Goal: Transaction & Acquisition: Purchase product/service

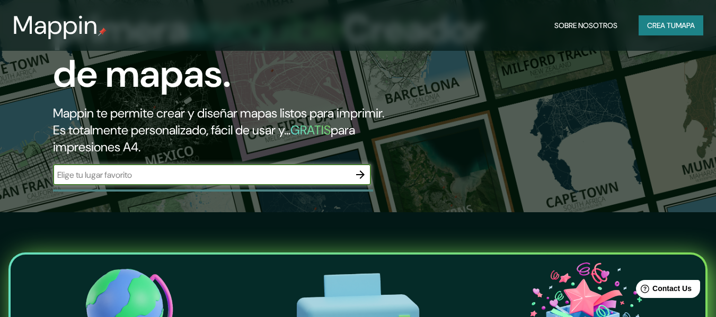
scroll to position [106, 0]
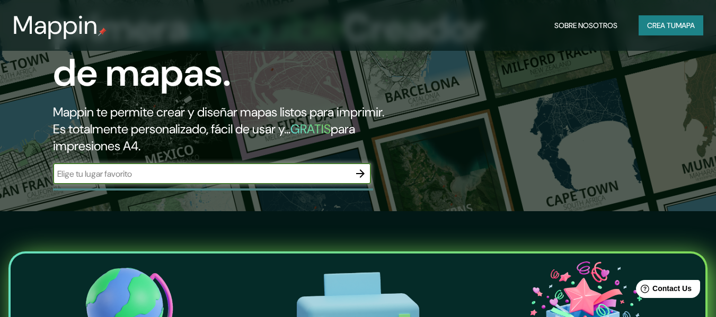
click at [274, 172] on input "text" at bounding box center [201, 174] width 297 height 12
type input "[DATE][PERSON_NAME] de tucuman"
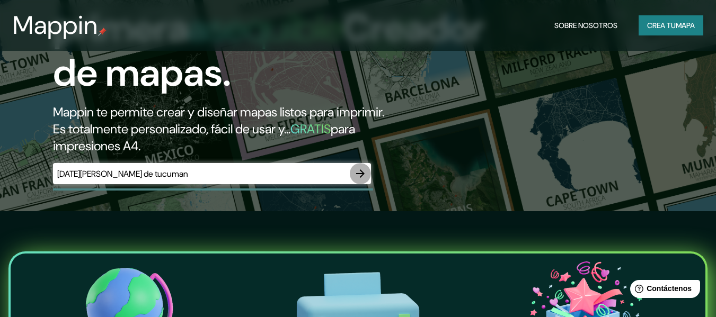
click at [355, 172] on icon "button" at bounding box center [360, 173] width 13 height 13
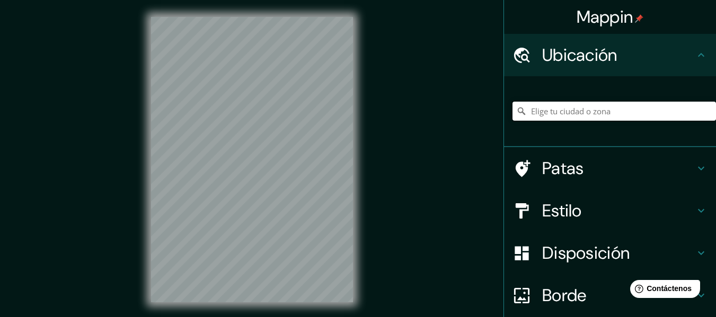
click at [582, 116] on input "Elige tu ciudad o zona" at bounding box center [615, 111] width 204 height 19
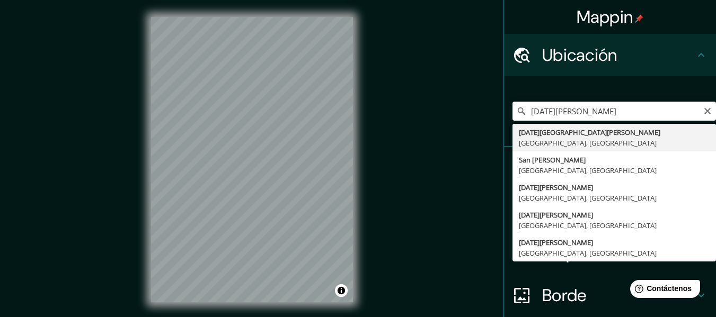
type input "[DATE][GEOGRAPHIC_DATA][PERSON_NAME], [GEOGRAPHIC_DATA], [GEOGRAPHIC_DATA]"
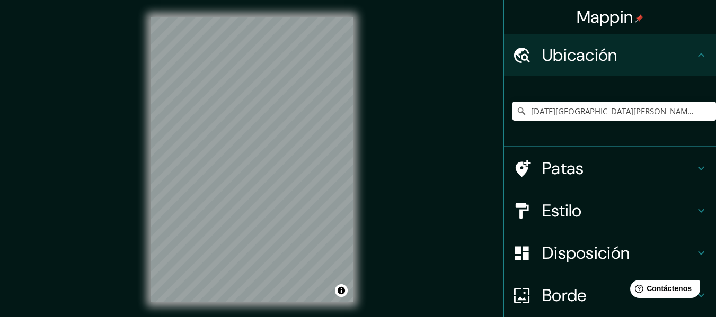
click at [613, 204] on h4 "Estilo" at bounding box center [618, 210] width 153 height 21
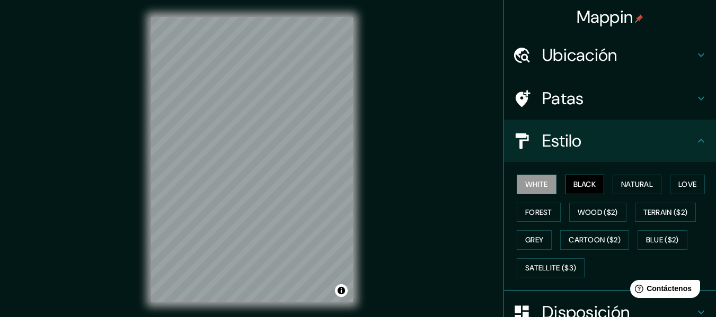
click at [585, 189] on button "Black" at bounding box center [585, 185] width 40 height 20
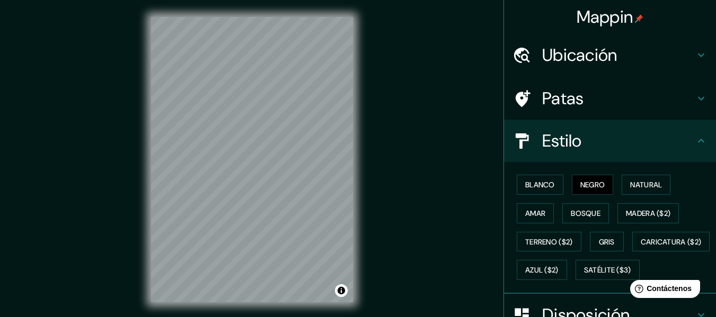
click at [566, 144] on font "Estilo" at bounding box center [562, 141] width 40 height 22
click at [686, 147] on h4 "Estilo" at bounding box center [618, 140] width 153 height 21
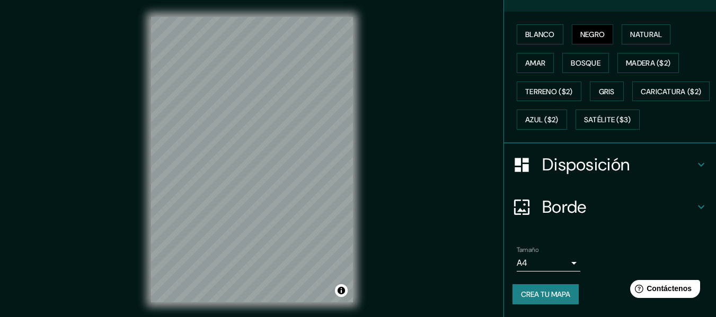
click at [599, 176] on font "Disposición" at bounding box center [585, 165] width 87 height 22
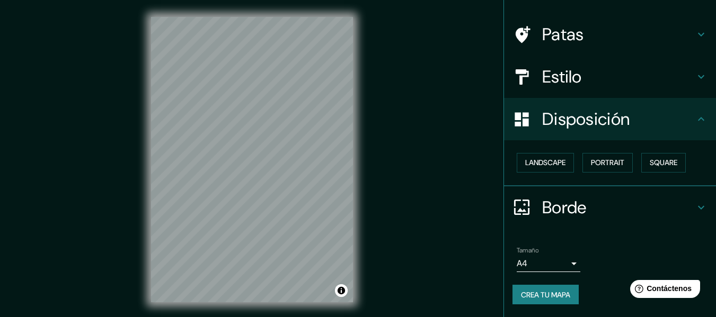
scroll to position [65, 0]
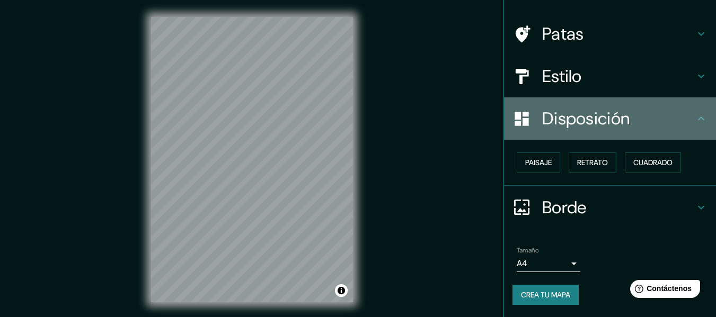
click at [599, 128] on font "Disposición" at bounding box center [585, 119] width 87 height 22
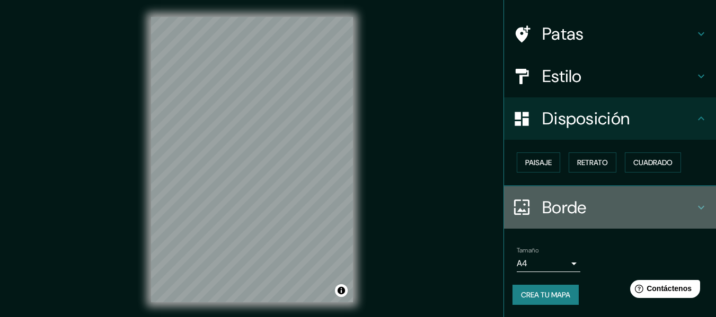
click at [580, 199] on font "Borde" at bounding box center [564, 208] width 45 height 22
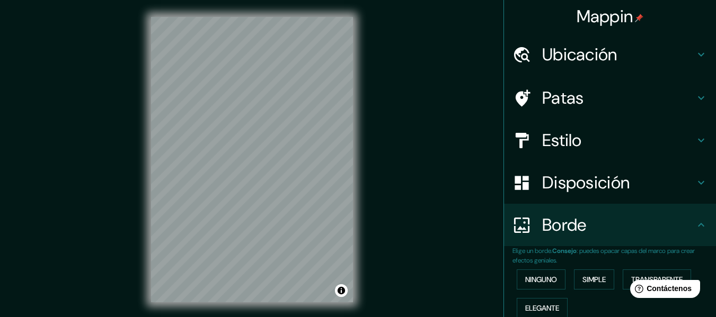
scroll to position [0, 0]
click at [616, 59] on h4 "Ubicación" at bounding box center [618, 55] width 153 height 21
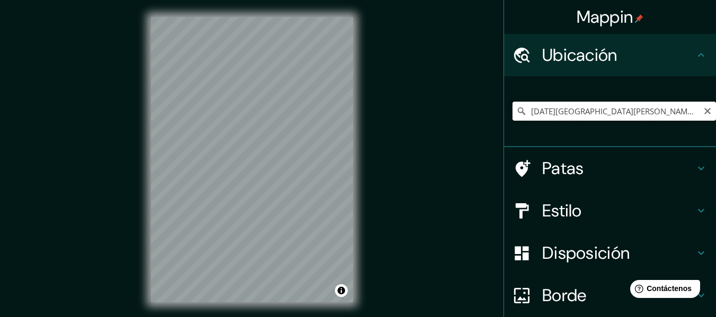
click at [610, 114] on input "[DATE][GEOGRAPHIC_DATA][PERSON_NAME], [GEOGRAPHIC_DATA], [GEOGRAPHIC_DATA]" at bounding box center [615, 111] width 204 height 19
click at [703, 113] on icon "Claro" at bounding box center [707, 111] width 8 height 8
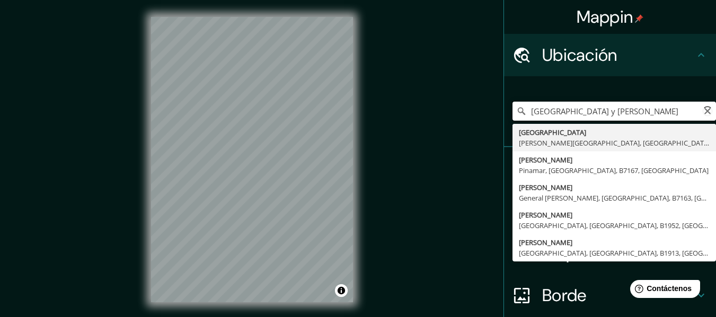
type input "[GEOGRAPHIC_DATA] y [PERSON_NAME]"
click at [703, 112] on icon "Claro" at bounding box center [707, 111] width 8 height 8
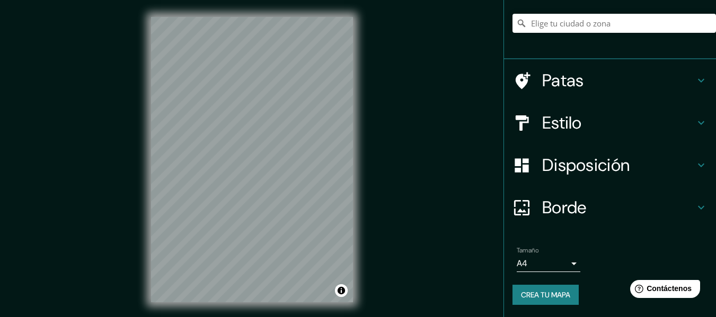
scroll to position [89, 0]
click at [555, 266] on body "Mappin Ubicación [PERSON_NAME], [GEOGRAPHIC_DATA], B1984, [GEOGRAPHIC_DATA] [PE…" at bounding box center [358, 158] width 716 height 317
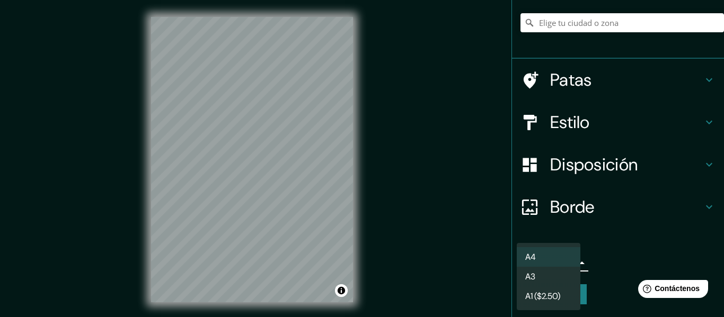
click at [561, 278] on li "A3" at bounding box center [549, 277] width 64 height 20
type input "a4"
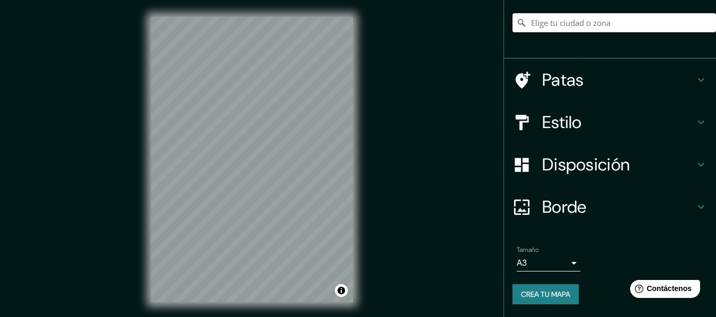
click at [564, 296] on font "Crea tu mapa" at bounding box center [545, 295] width 49 height 10
click at [549, 290] on font "Crea tu mapa" at bounding box center [545, 295] width 49 height 10
